Goal: Navigation & Orientation: Find specific page/section

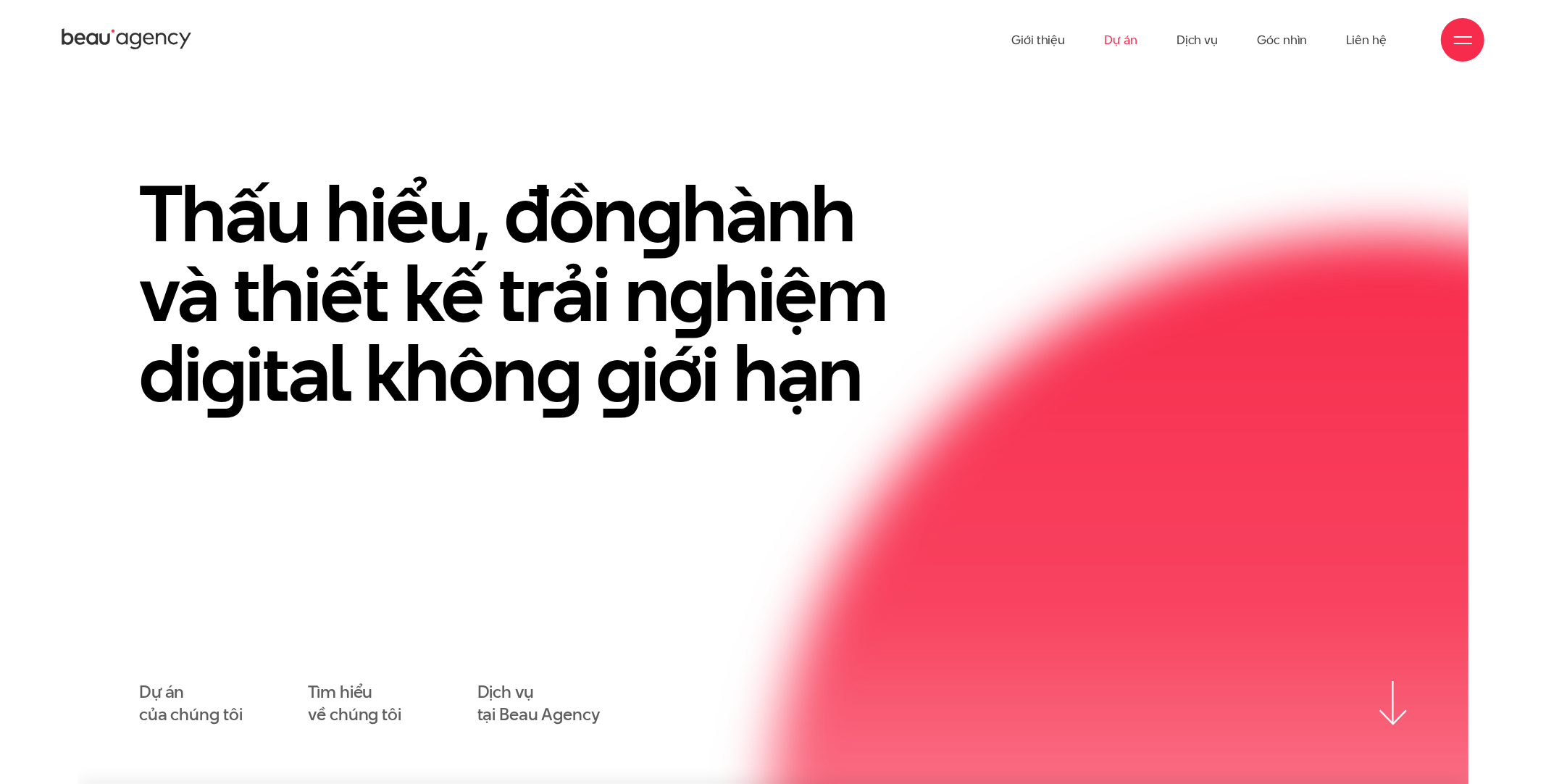
click at [1132, 41] on link "Dự án" at bounding box center [1121, 40] width 33 height 79
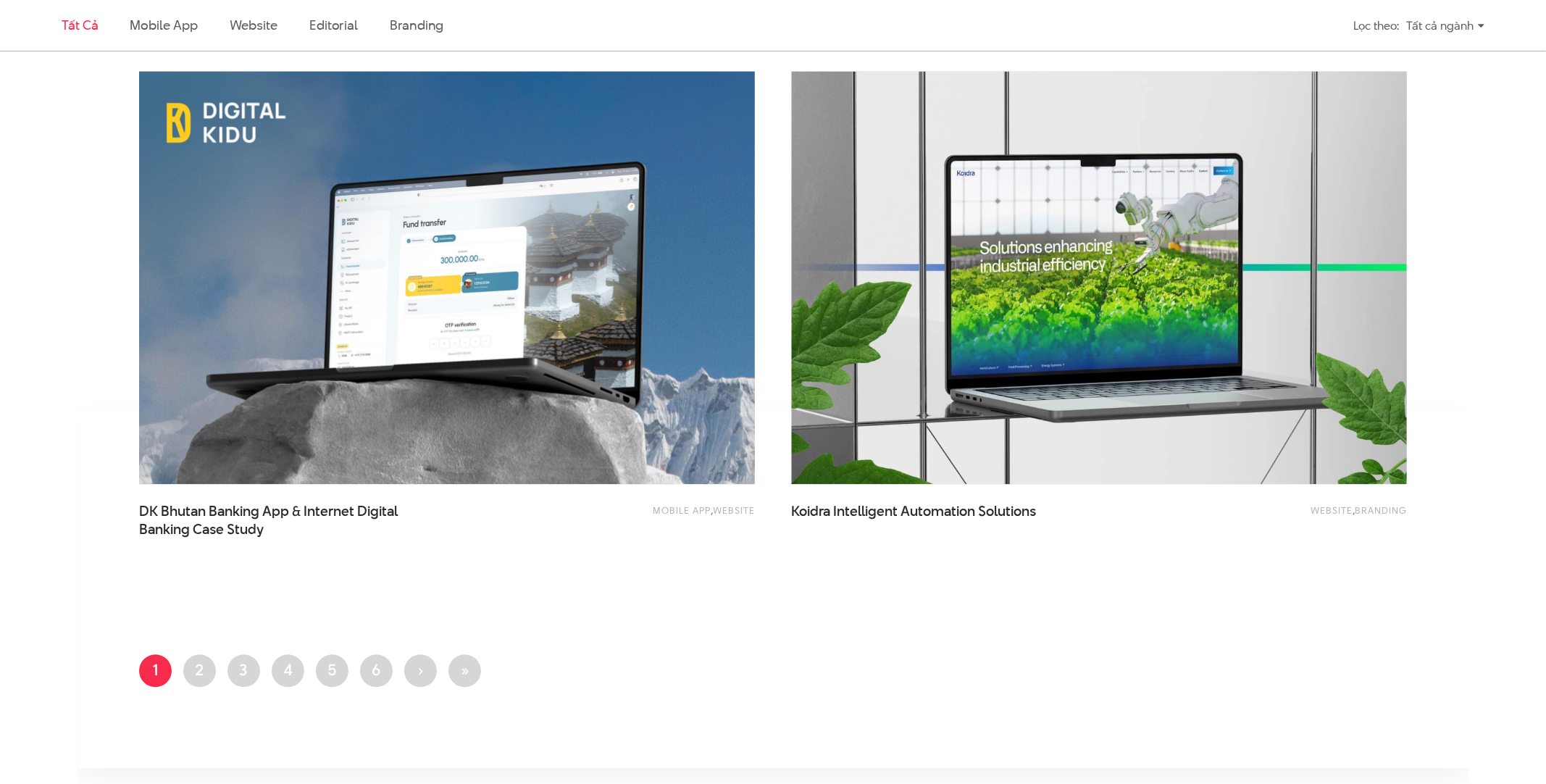
scroll to position [3767, 0]
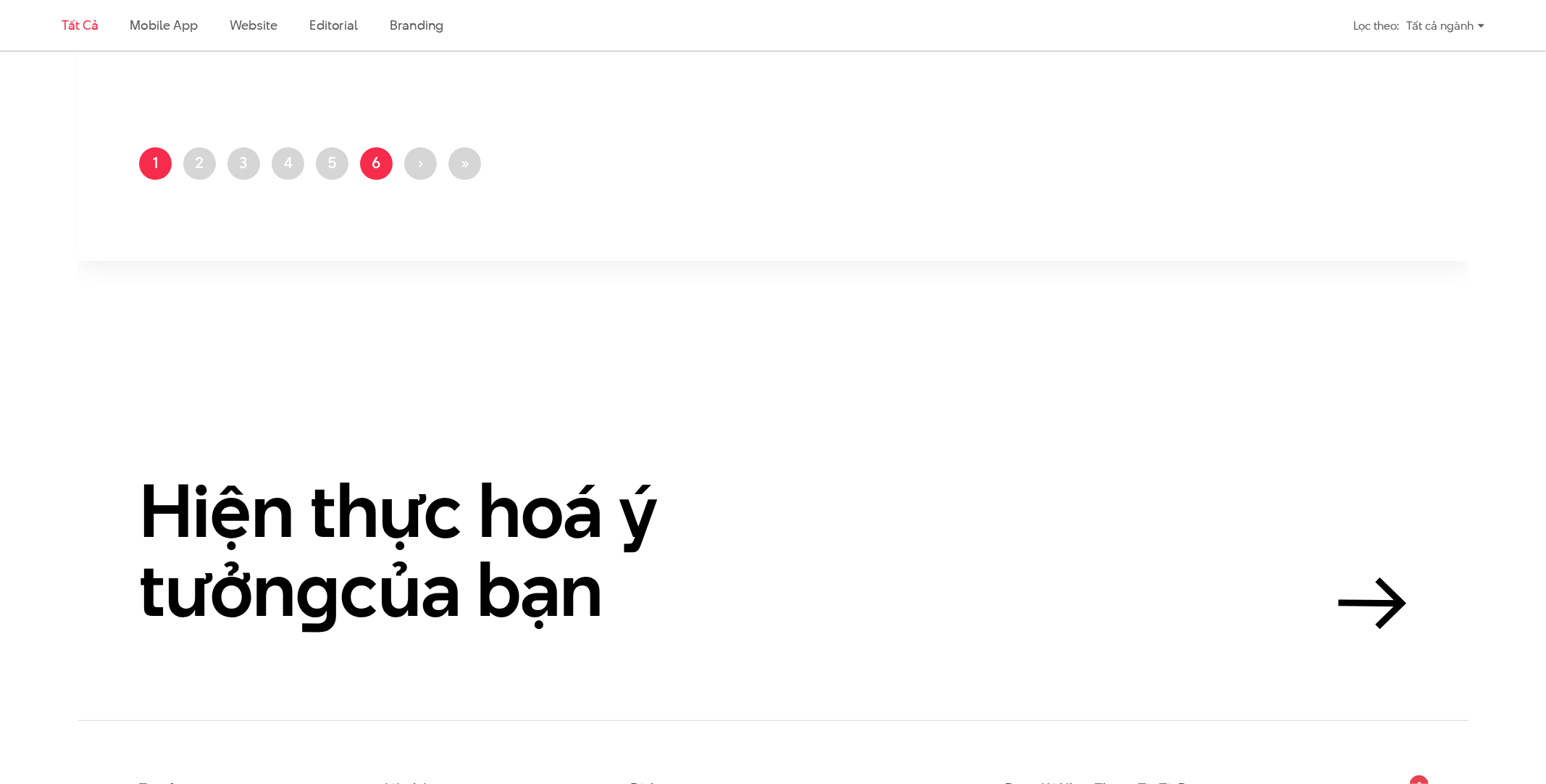
click at [383, 162] on link "Trang 6" at bounding box center [376, 163] width 32 height 32
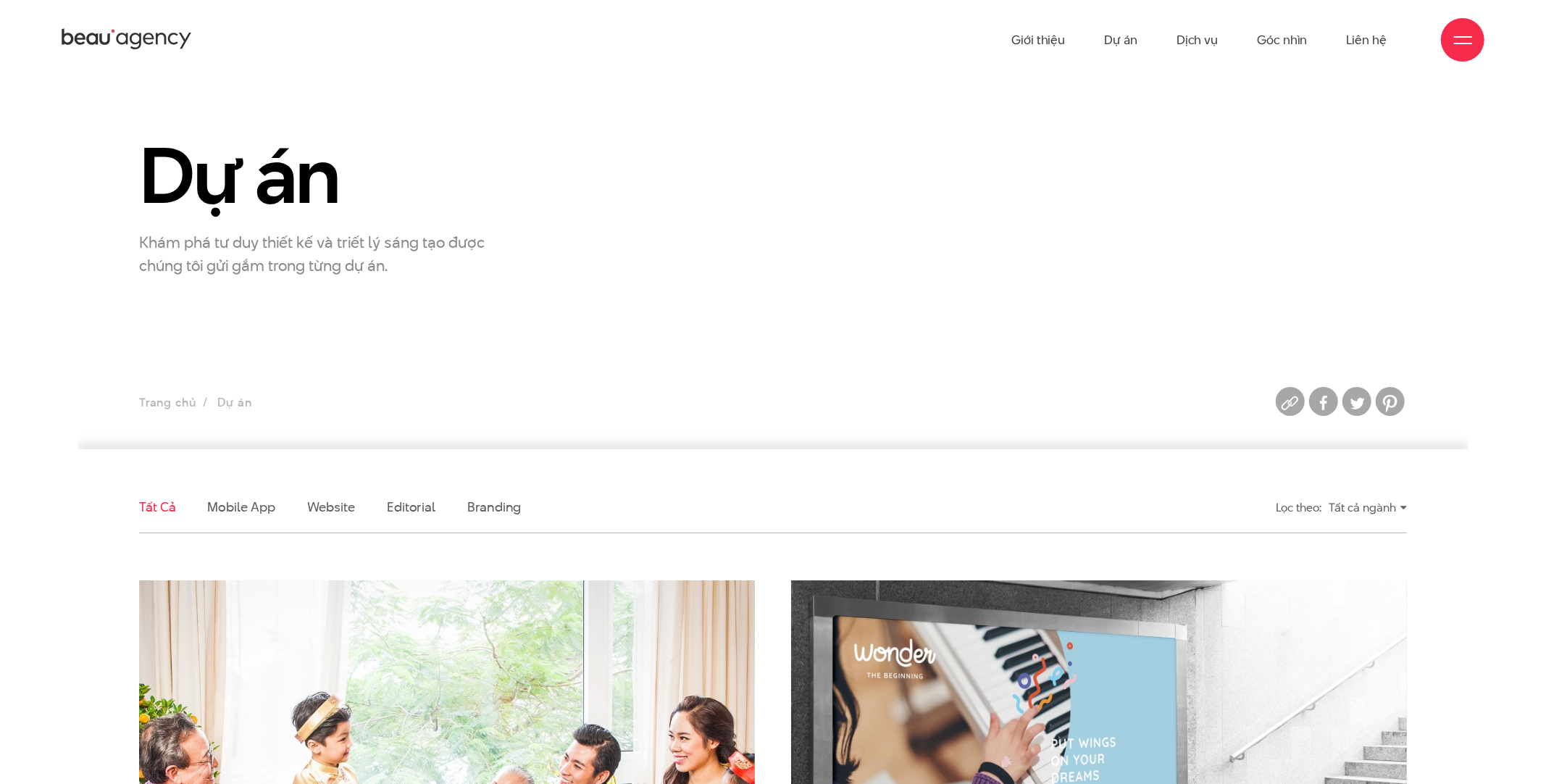
click at [91, 41] on icon at bounding box center [127, 39] width 131 height 26
